Goal: Task Accomplishment & Management: Manage account settings

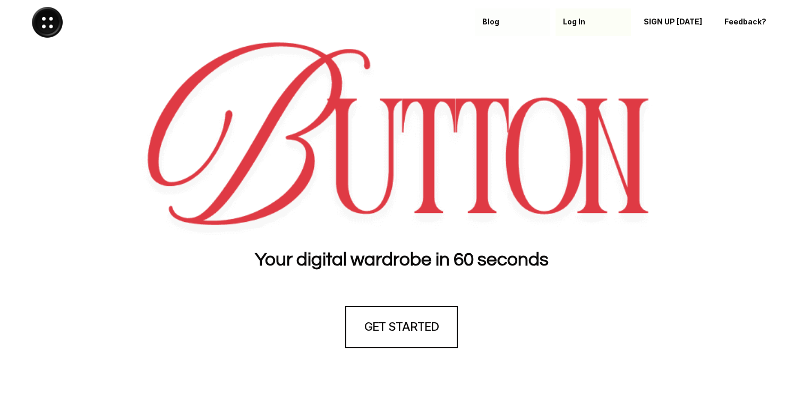
click at [576, 18] on p "Log In" at bounding box center [593, 22] width 61 height 9
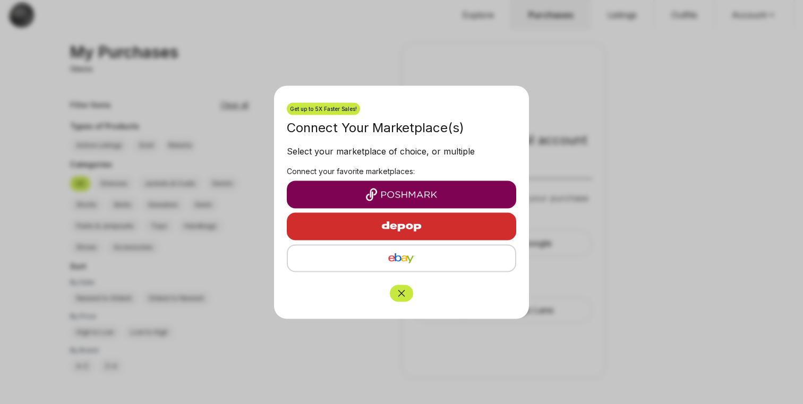
click at [399, 293] on icon "Close" at bounding box center [401, 293] width 11 height 11
